Goal: Entertainment & Leisure: Consume media (video, audio)

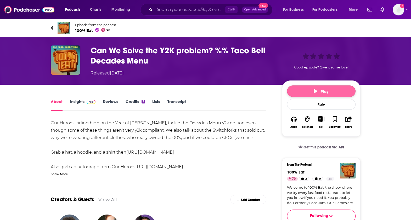
click at [311, 95] on button "Play" at bounding box center [321, 91] width 68 height 12
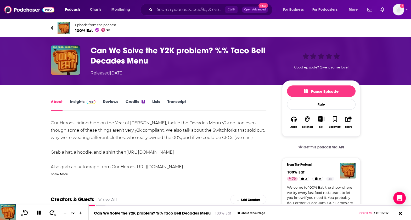
click at [175, 104] on link "Transcript" at bounding box center [176, 105] width 19 height 12
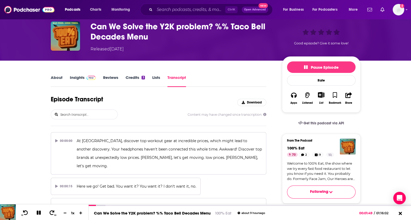
scroll to position [1539, 0]
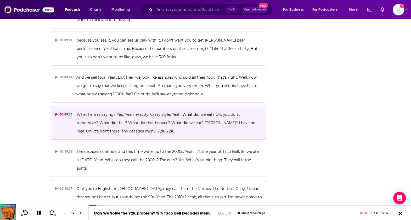
click at [186, 110] on p "What he was saying? Yep. Yeah, exactly. Crazy style. Yeah. What did we eat? Oh,…" at bounding box center [169, 122] width 185 height 25
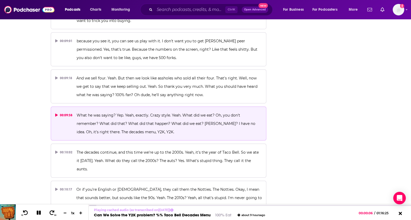
scroll to position [1544, 0]
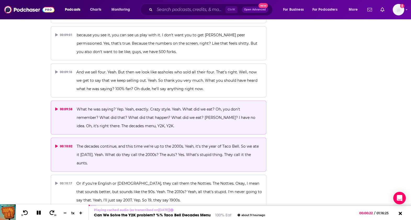
click at [167, 142] on p "The decades continue, and this time we're up to the 2000s. Yeah, it's the year …" at bounding box center [169, 154] width 185 height 25
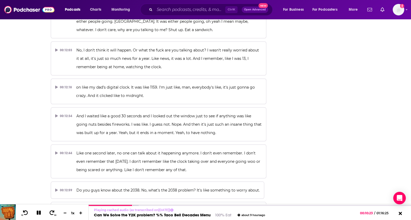
scroll to position [1929, 0]
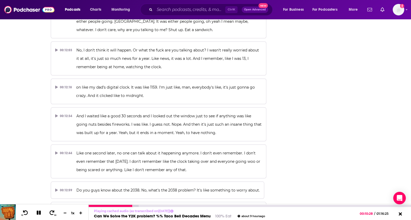
click at [36, 213] on icon at bounding box center [39, 212] width 6 height 5
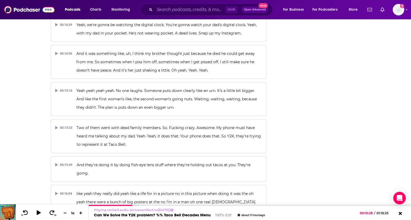
scroll to position [2313, 0]
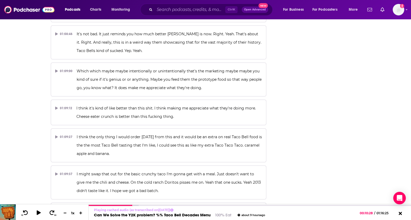
scroll to position [10305, 0]
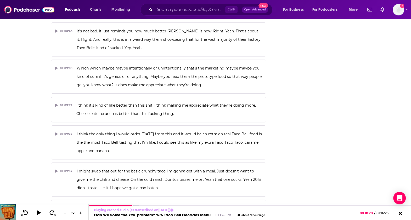
drag, startPoint x: 413, startPoint y: 196, endPoint x: 370, endPoint y: 64, distance: 139.0
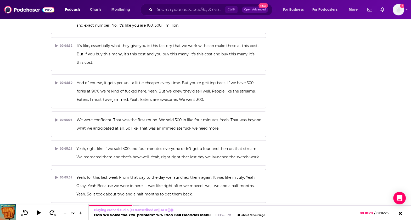
scroll to position [0, 0]
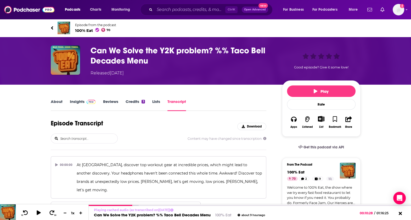
click at [58, 102] on link "About" at bounding box center [57, 105] width 12 height 12
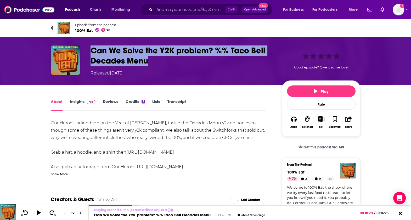
drag, startPoint x: 150, startPoint y: 64, endPoint x: 89, endPoint y: 49, distance: 63.2
click at [89, 49] on div "Can We Solve the Y2K problem? %% Taco Bell Decades Menu Released [DATE] Good ep…" at bounding box center [206, 60] width 310 height 31
copy h1 "Can We Solve the Y2K problem? %% Taco Bell Decades Menu"
click at [202, 52] on h1 "Can We Solve the Y2K problem? %% Taco Bell Decades Menu" at bounding box center [181, 55] width 183 height 20
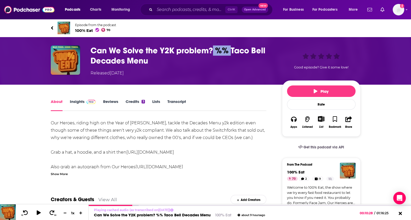
drag, startPoint x: 213, startPoint y: 50, endPoint x: 229, endPoint y: 51, distance: 16.0
click at [229, 51] on h1 "Can We Solve the Y2K problem? %% Taco Bell Decades Menu" at bounding box center [181, 55] width 183 height 20
click at [224, 51] on h1 "Can We Solve the Y2K problem? %% Taco Bell Decades Menu" at bounding box center [181, 55] width 183 height 20
drag, startPoint x: 220, startPoint y: 51, endPoint x: 228, endPoint y: 54, distance: 8.5
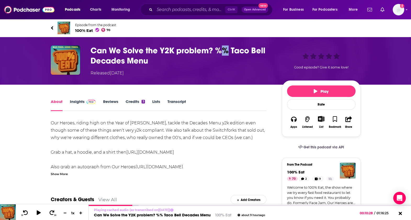
click at [228, 54] on h1 "Can We Solve the Y2K problem? %% Taco Bell Decades Menu" at bounding box center [181, 55] width 183 height 20
click at [226, 54] on h1 "Can We Solve the Y2K problem? %% Taco Bell Decades Menu" at bounding box center [181, 55] width 183 height 20
click at [226, 52] on h1 "Can We Solve the Y2K problem? %% Taco Bell Decades Menu" at bounding box center [181, 55] width 183 height 20
drag, startPoint x: 228, startPoint y: 52, endPoint x: 216, endPoint y: 52, distance: 12.3
click at [216, 52] on h1 "Can We Solve the Y2K problem? %% Taco Bell Decades Menu" at bounding box center [181, 55] width 183 height 20
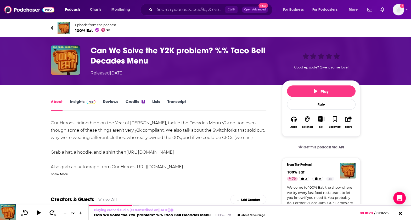
drag, startPoint x: 216, startPoint y: 52, endPoint x: 251, endPoint y: 52, distance: 35.0
click at [251, 52] on h1 "Can We Solve the Y2K problem? %% Taco Bell Decades Menu" at bounding box center [181, 55] width 183 height 20
click at [59, 173] on div "Show More" at bounding box center [59, 173] width 17 height 5
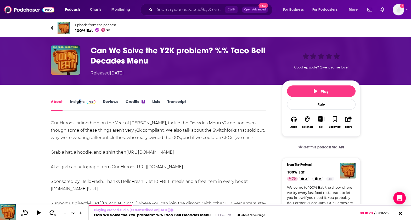
drag, startPoint x: 81, startPoint y: 98, endPoint x: 77, endPoint y: 101, distance: 5.2
click at [77, 101] on link "Insights" at bounding box center [83, 105] width 26 height 12
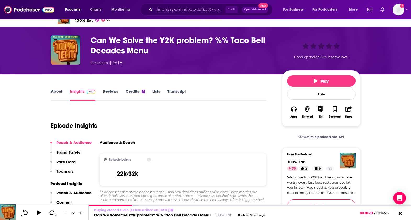
scroll to position [10, 0]
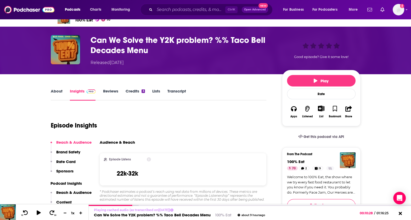
click at [56, 90] on link "About" at bounding box center [57, 95] width 12 height 12
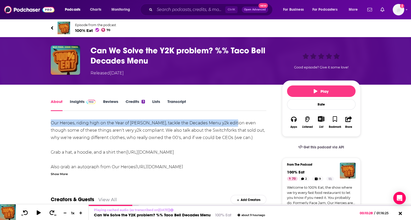
drag, startPoint x: 45, startPoint y: 122, endPoint x: 228, endPoint y: 123, distance: 182.7
copy div "Our Heroes, riding high on the Year of [PERSON_NAME], tackle the Decades Menu y…"
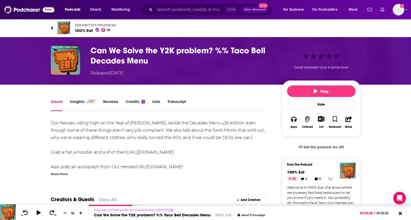
click at [175, 100] on link "Transcript" at bounding box center [176, 105] width 19 height 12
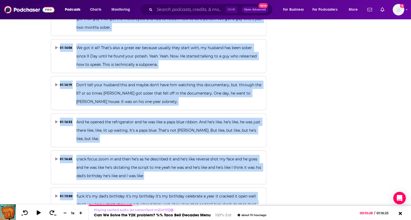
scroll to position [11058, 0]
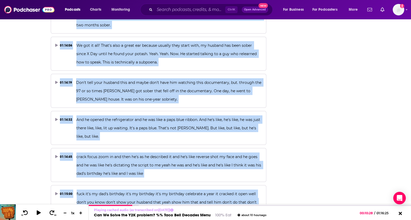
drag, startPoint x: 71, startPoint y: 153, endPoint x: 228, endPoint y: 237, distance: 178.4
copy div "00:00:00 At Sierra, discover top workout gear at incredible prices, which might…"
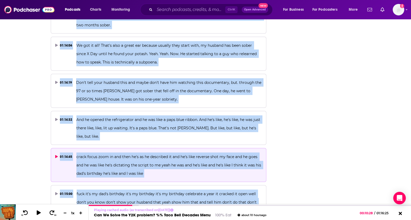
drag, startPoint x: 183, startPoint y: 51, endPoint x: 143, endPoint y: 56, distance: 40.1
copy div "00:00:00 At Sierra, discover top workout gear at incredible prices, which might…"
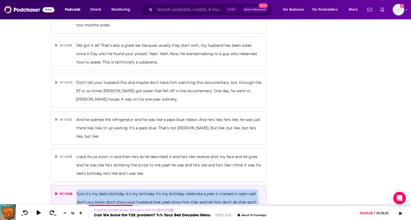
drag, startPoint x: 76, startPoint y: 86, endPoint x: 157, endPoint y: 107, distance: 84.5
click at [157, 190] on p "fuck it's my dad's birthday it's my birthday it's my birthday celebrate a year …" at bounding box center [169, 202] width 185 height 25
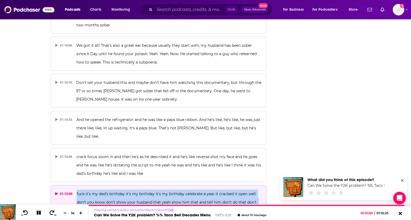
drag, startPoint x: 157, startPoint y: 107, endPoint x: 279, endPoint y: 108, distance: 121.8
drag, startPoint x: 74, startPoint y: 50, endPoint x: 163, endPoint y: 105, distance: 104.7
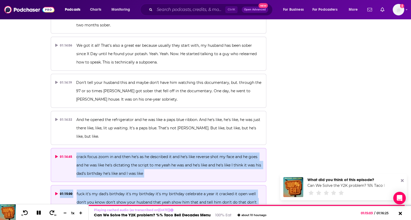
drag, startPoint x: 161, startPoint y: 107, endPoint x: 75, endPoint y: 51, distance: 102.9
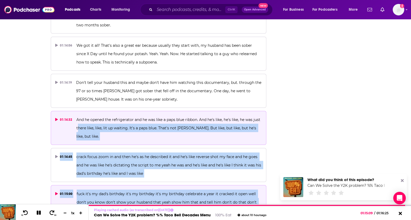
drag, startPoint x: 150, startPoint y: 181, endPoint x: 78, endPoint y: 26, distance: 171.1
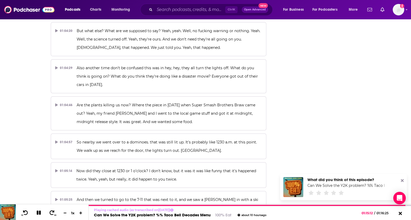
scroll to position [9349, 0]
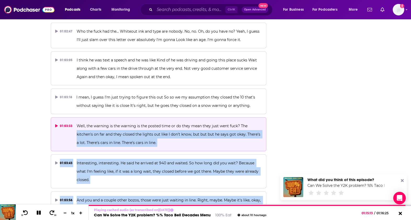
click at [77, 124] on span "Well, the warning is the warning is the posted time or do they mean they just w…" at bounding box center [169, 134] width 185 height 21
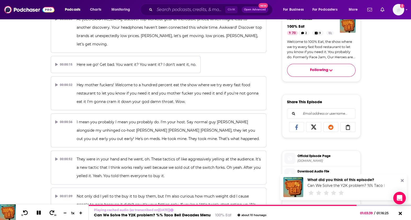
scroll to position [0, 0]
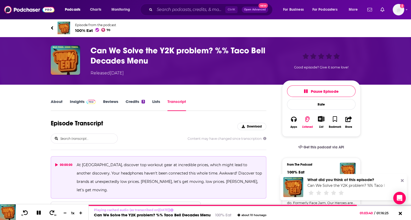
click at [76, 165] on button "00:00:00 At Sierra, discover top workout gear at incredible prices, which might…" at bounding box center [159, 177] width 216 height 42
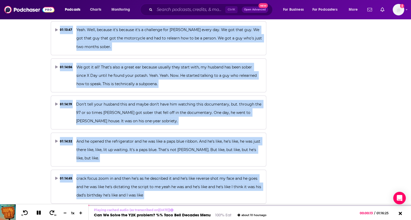
scroll to position [11058, 0]
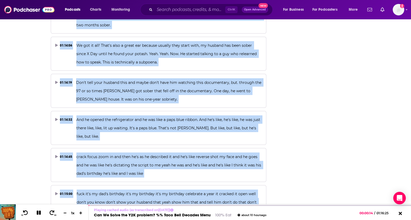
drag, startPoint x: 76, startPoint y: 165, endPoint x: 228, endPoint y: 230, distance: 165.5
copy div "At [GEOGRAPHIC_DATA], discover top workout gear at incredible prices, which mig…"
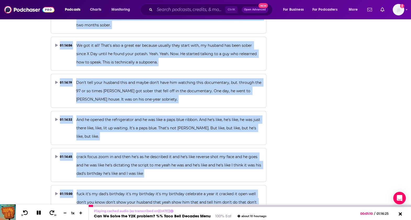
click at [39, 214] on icon at bounding box center [39, 213] width 4 height 4
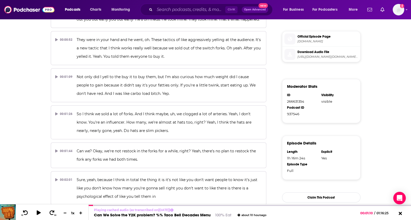
scroll to position [0, 0]
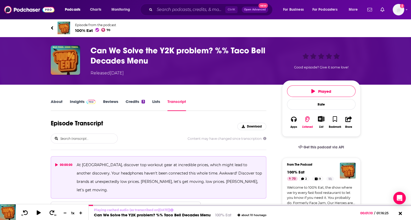
click at [57, 105] on link "About" at bounding box center [57, 105] width 12 height 12
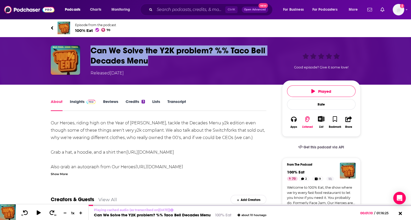
drag, startPoint x: 93, startPoint y: 48, endPoint x: 150, endPoint y: 61, distance: 59.1
click at [150, 61] on h1 "Can We Solve the Y2K problem? %% Taco Bell Decades Menu" at bounding box center [181, 55] width 183 height 20
copy h1 "Can We Solve the Y2K problem? %% Taco Bell Decades Menu"
click at [193, 61] on h1 "Can We Solve the Y2K problem? %% Taco Bell Decades Menu" at bounding box center [181, 55] width 183 height 20
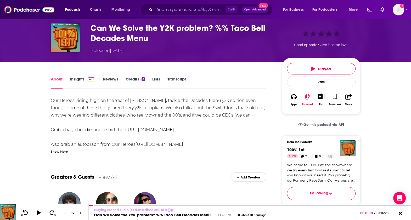
scroll to position [25, 0]
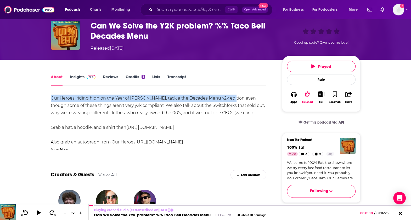
drag, startPoint x: 47, startPoint y: 98, endPoint x: 227, endPoint y: 100, distance: 180.1
copy div "Our Heroes, riding high on the Year of [PERSON_NAME], tackle the Decades Menu y…"
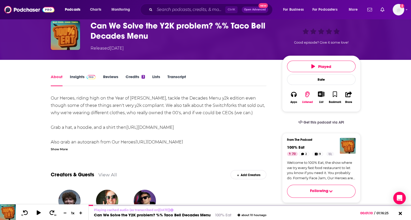
click at [71, 75] on link "Insights" at bounding box center [83, 80] width 26 height 12
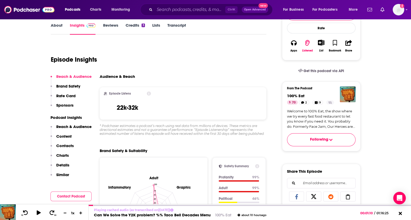
scroll to position [76, 0]
